Goal: Information Seeking & Learning: Learn about a topic

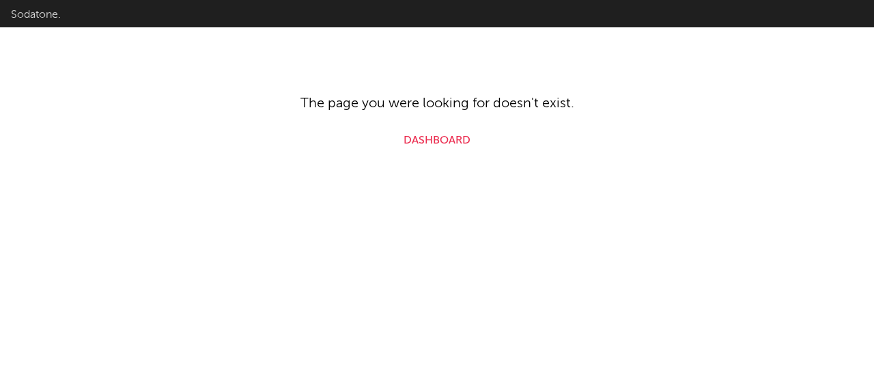
click at [461, 137] on link "Dashboard" at bounding box center [436, 140] width 67 height 16
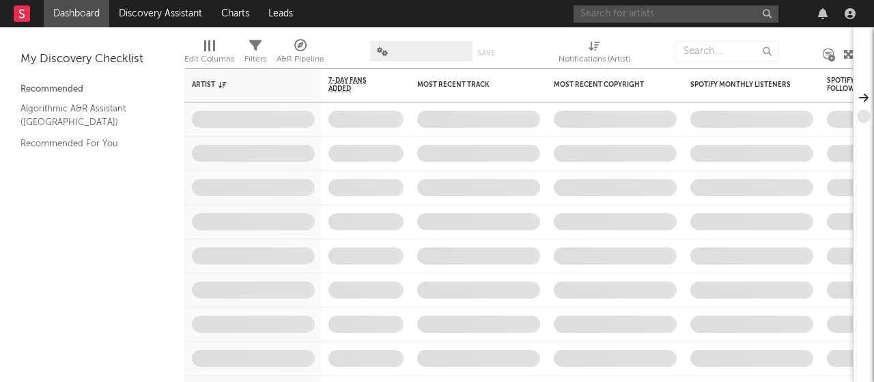
click at [658, 20] on input "text" at bounding box center [675, 13] width 205 height 17
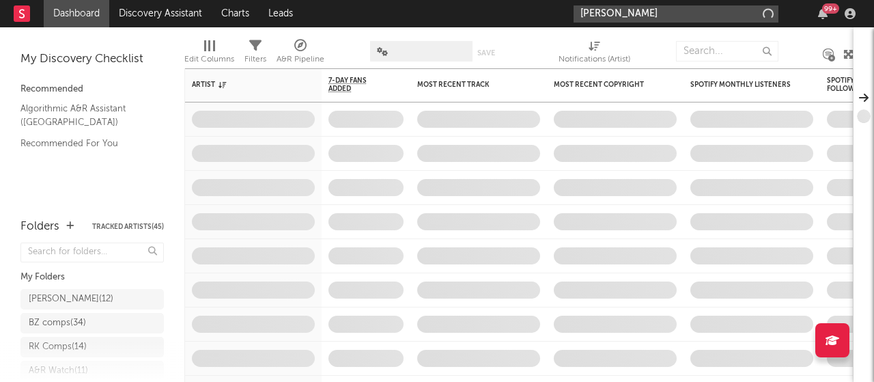
type input "[PERSON_NAME]"
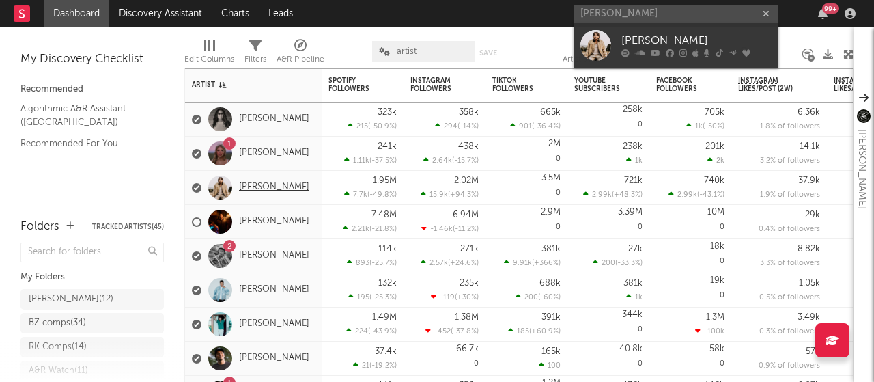
click at [251, 186] on link "[PERSON_NAME]" at bounding box center [274, 188] width 70 height 12
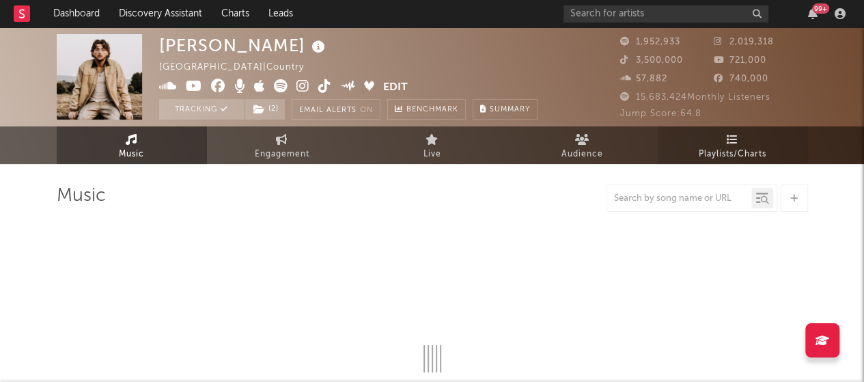
select select "6m"
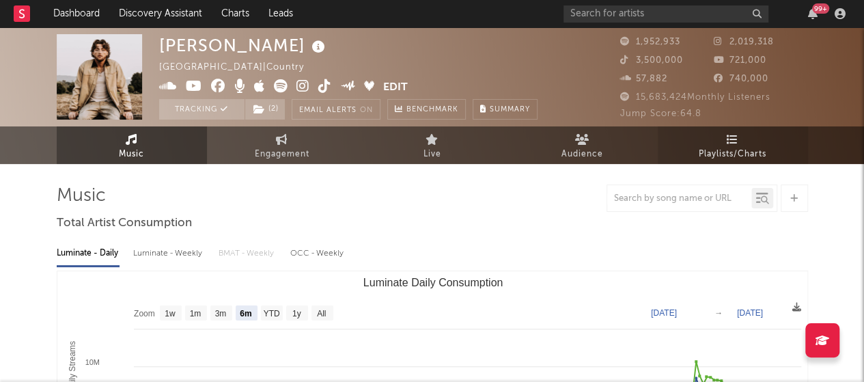
click at [752, 146] on span "Playlists/Charts" at bounding box center [732, 154] width 68 height 16
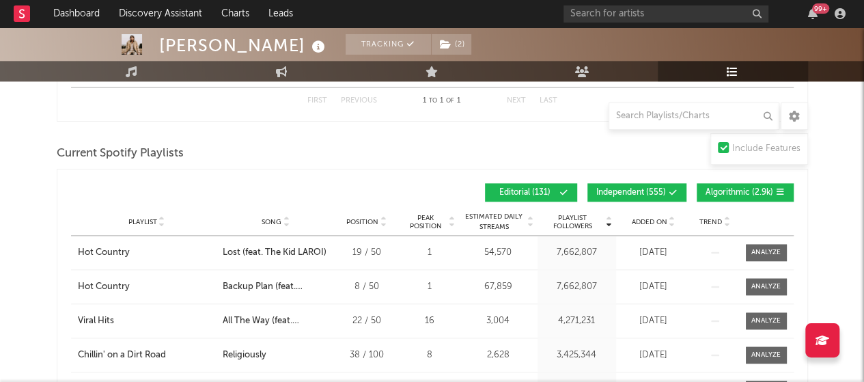
scroll to position [801, 0]
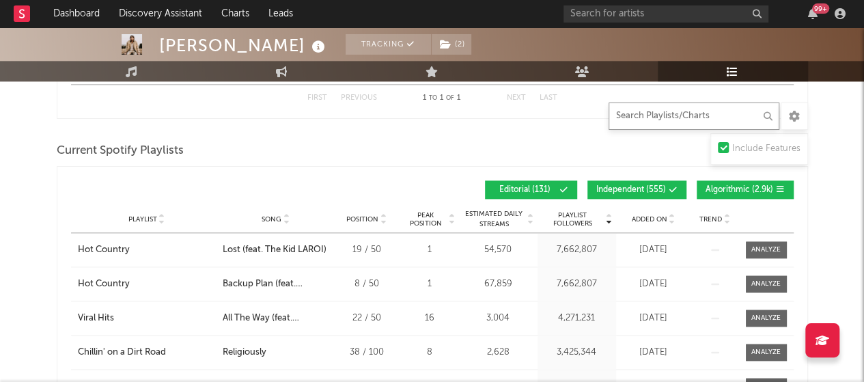
click at [625, 118] on input "text" at bounding box center [693, 115] width 171 height 27
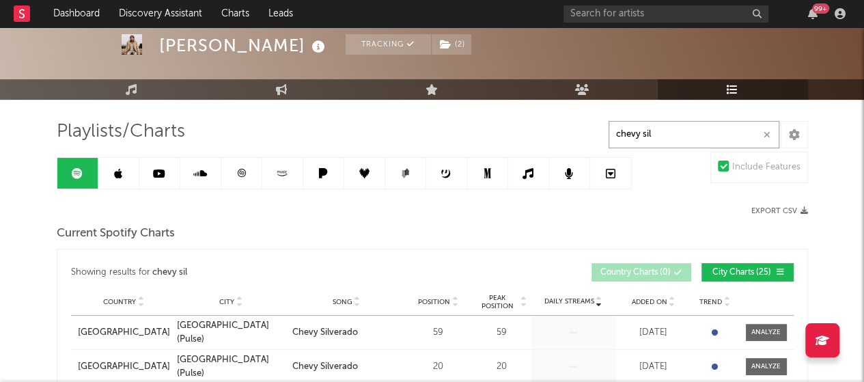
scroll to position [62, 0]
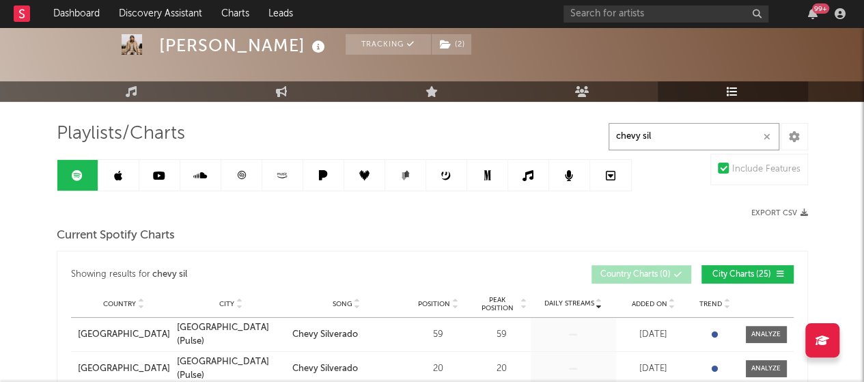
type input "chevy sil"
click at [123, 175] on link at bounding box center [118, 175] width 41 height 31
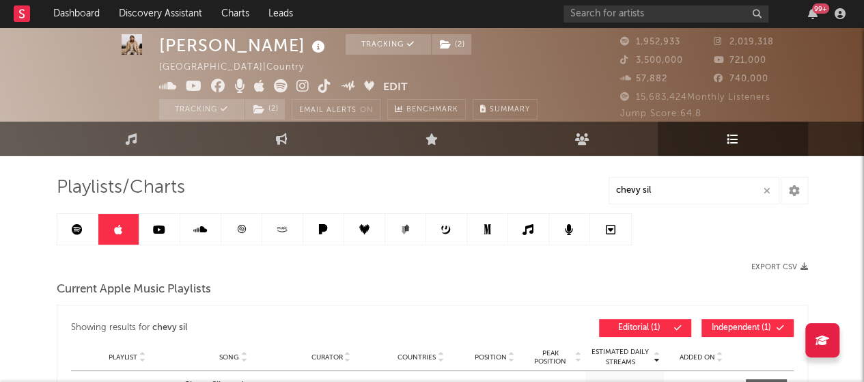
scroll to position [8, 0]
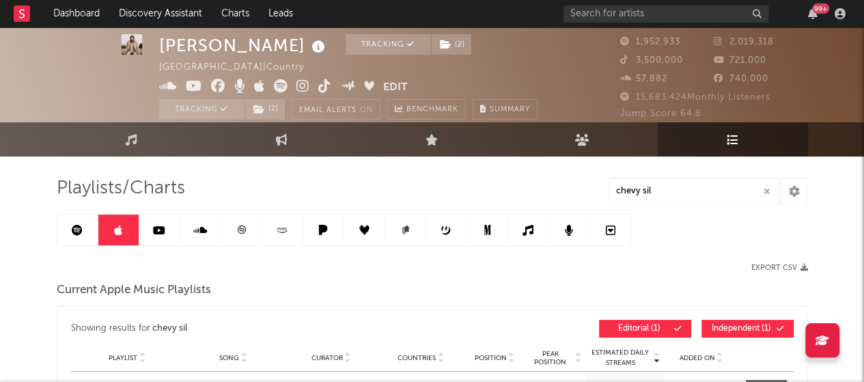
click at [279, 229] on icon at bounding box center [282, 230] width 16 height 10
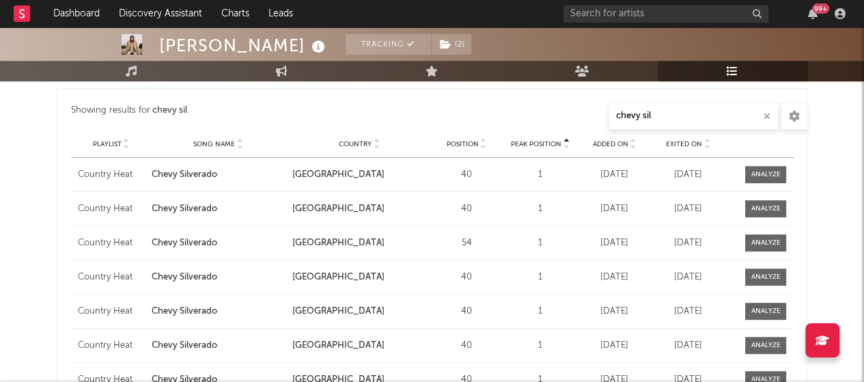
scroll to position [447, 0]
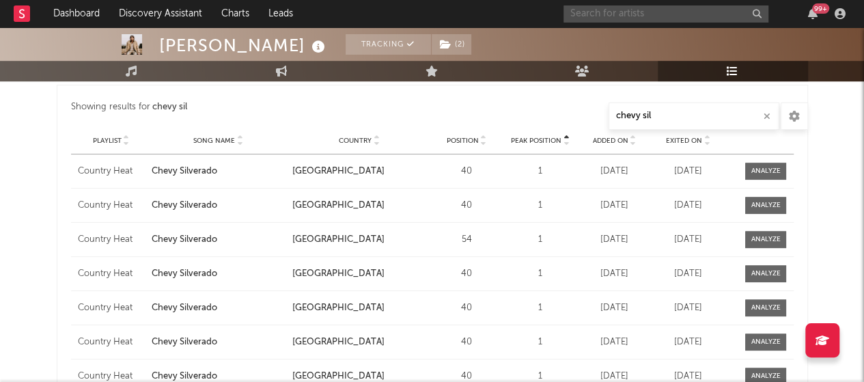
click at [580, 20] on input "text" at bounding box center [665, 13] width 205 height 17
